Goal: Transaction & Acquisition: Book appointment/travel/reservation

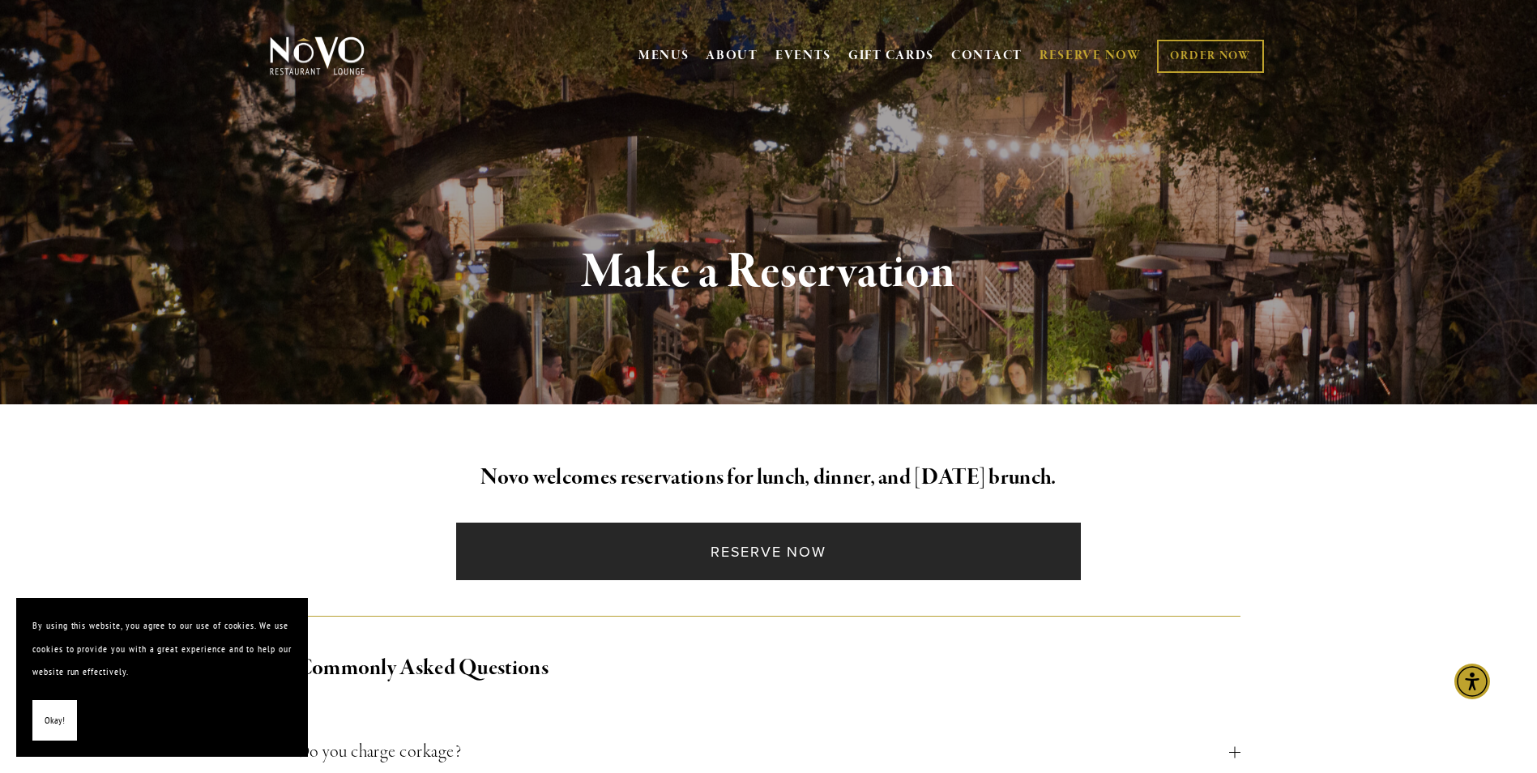
click at [760, 554] on link "Reserve Now" at bounding box center [768, 552] width 625 height 58
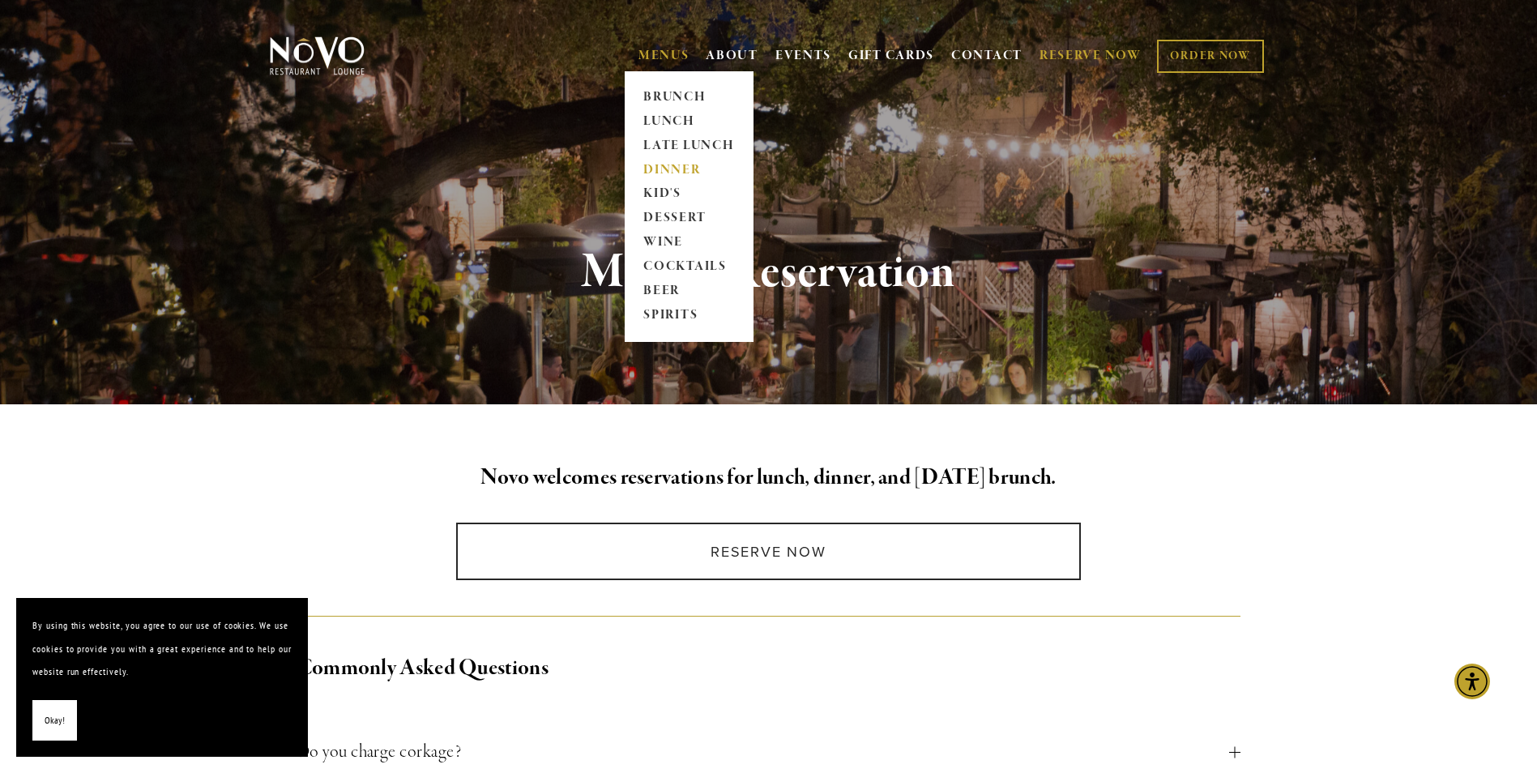
click at [652, 163] on link "DINNER" at bounding box center [688, 170] width 101 height 24
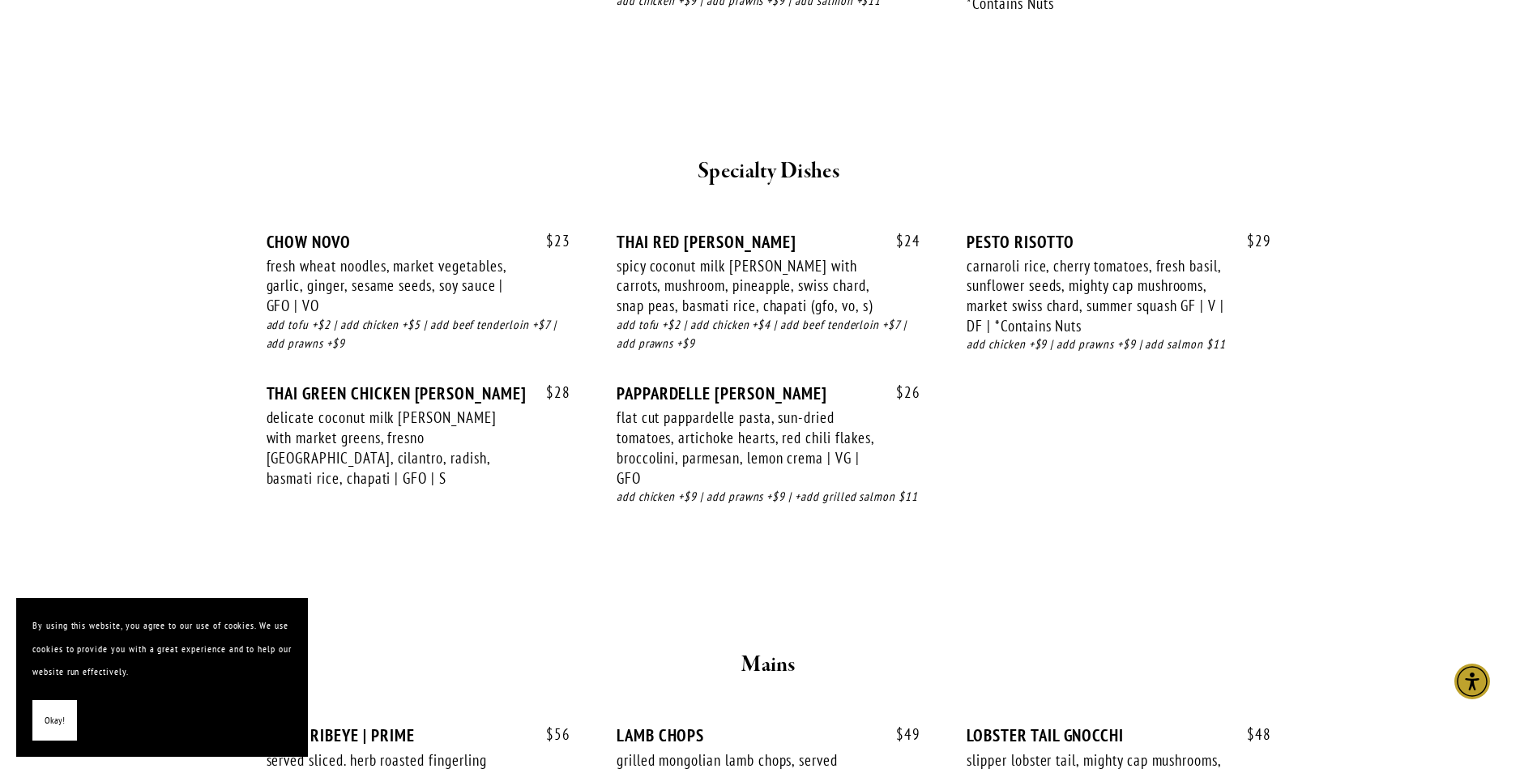
scroll to position [2107, 0]
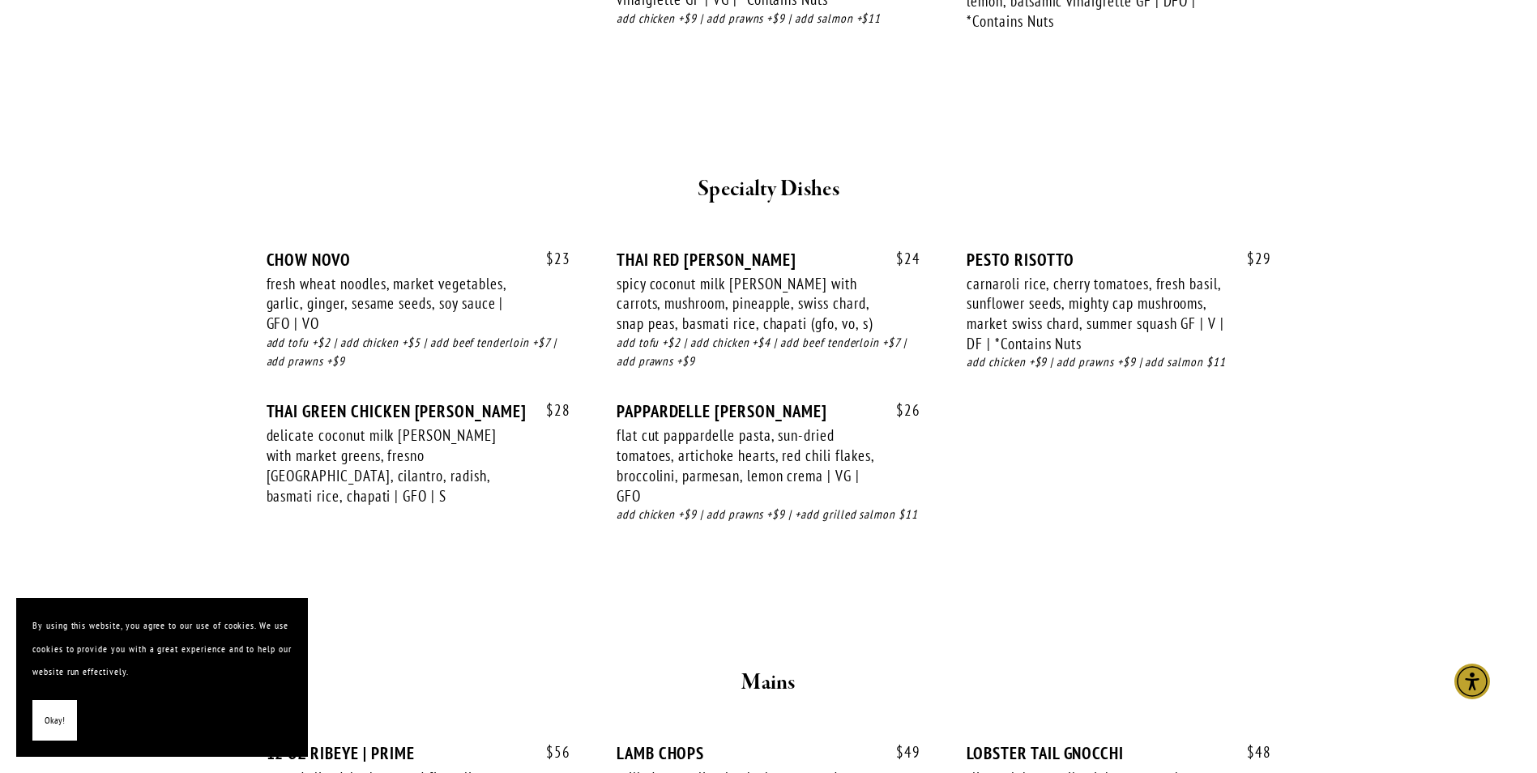
click at [68, 720] on button "Okay!" at bounding box center [54, 720] width 45 height 41
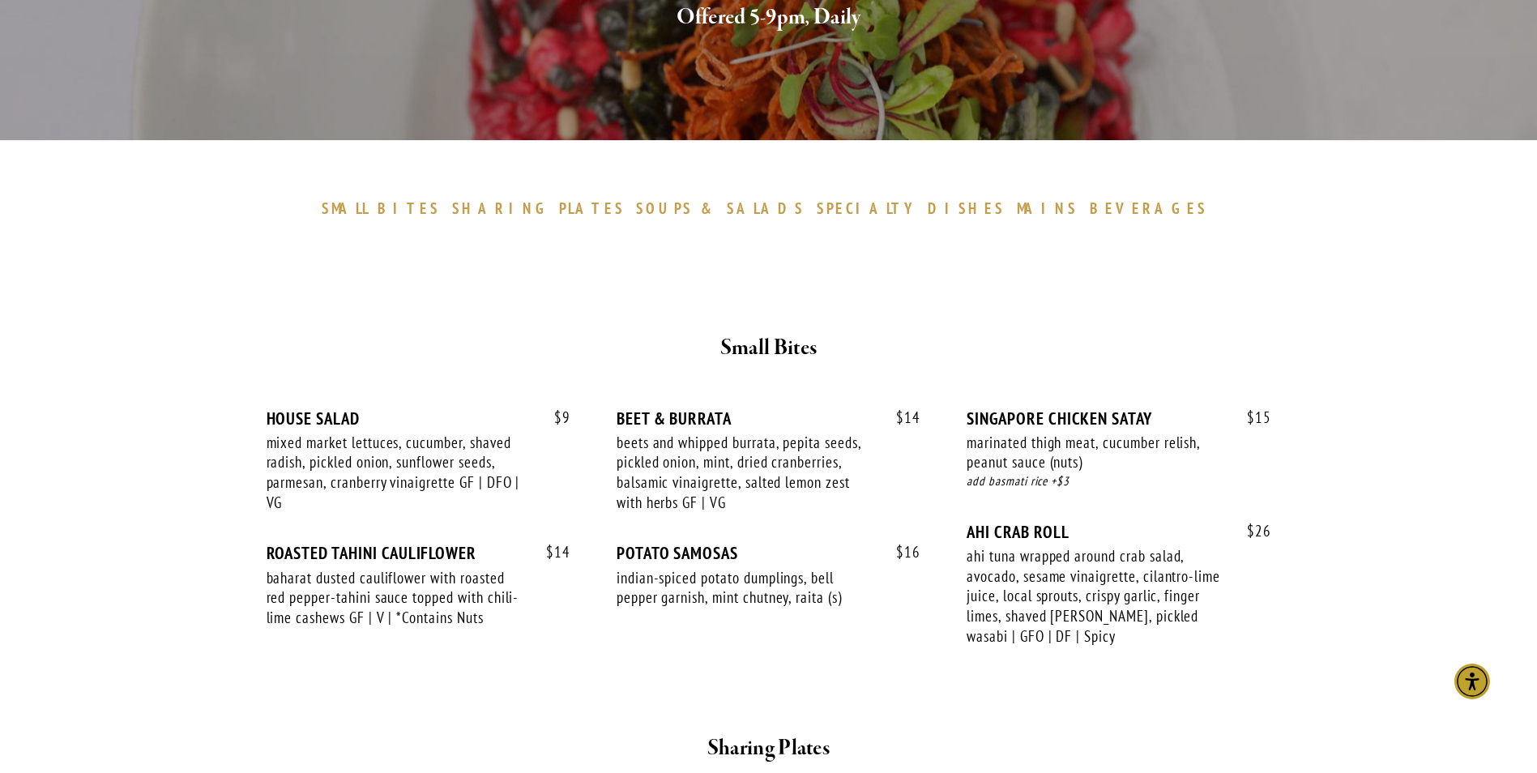
scroll to position [0, 0]
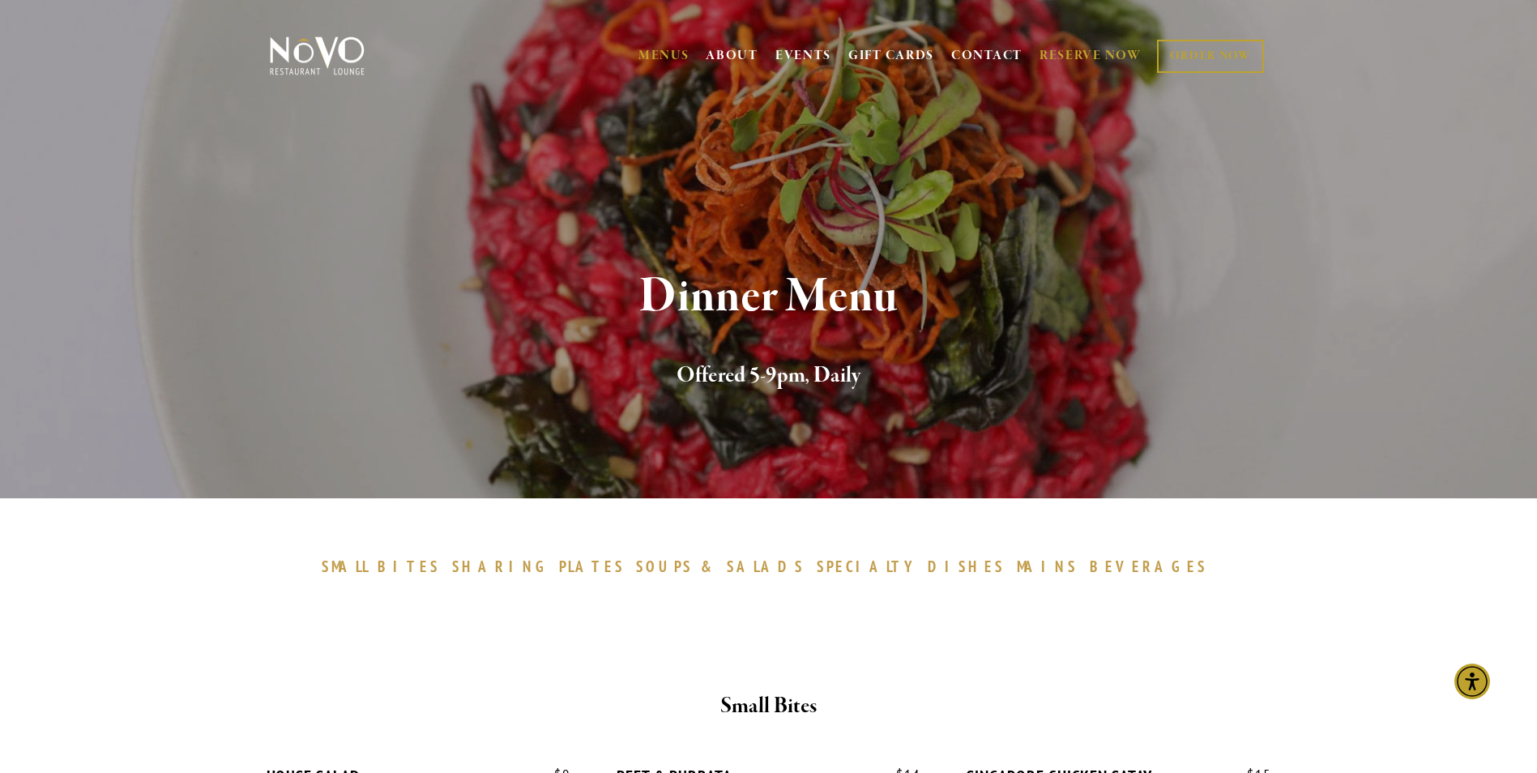
click at [1102, 48] on link "RESERVE NOW" at bounding box center [1091, 56] width 102 height 31
